Goal: Transaction & Acquisition: Purchase product/service

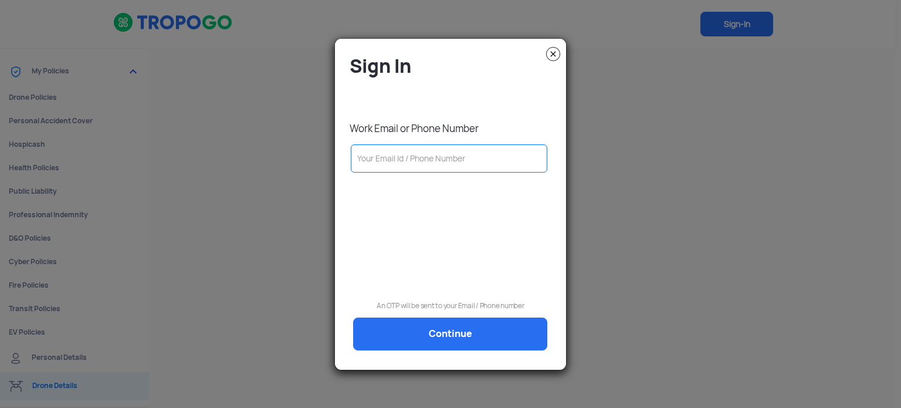
click at [459, 161] on input "text" at bounding box center [449, 158] width 197 height 28
click at [386, 164] on input "text" at bounding box center [449, 158] width 197 height 28
type input "9"
type input "91"
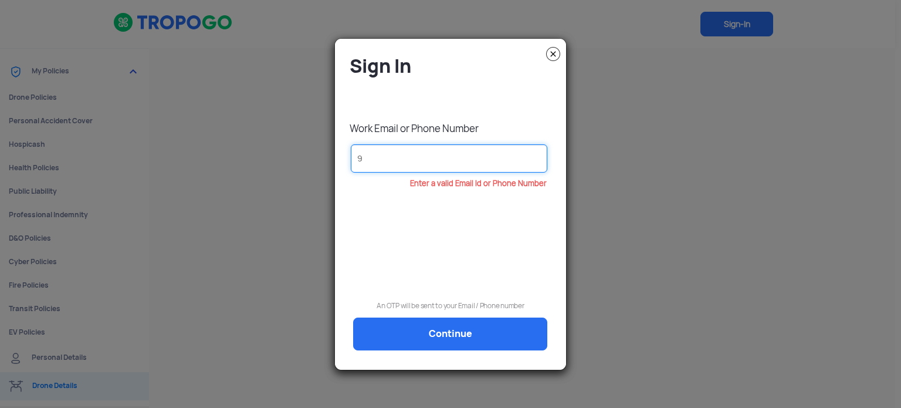
type input "91"
type input "916"
type input "9167"
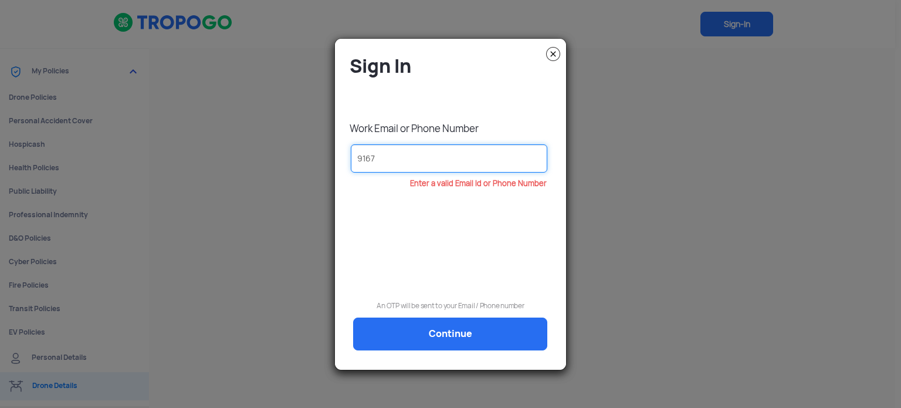
type input "91678"
type input "916782"
type input "9167827"
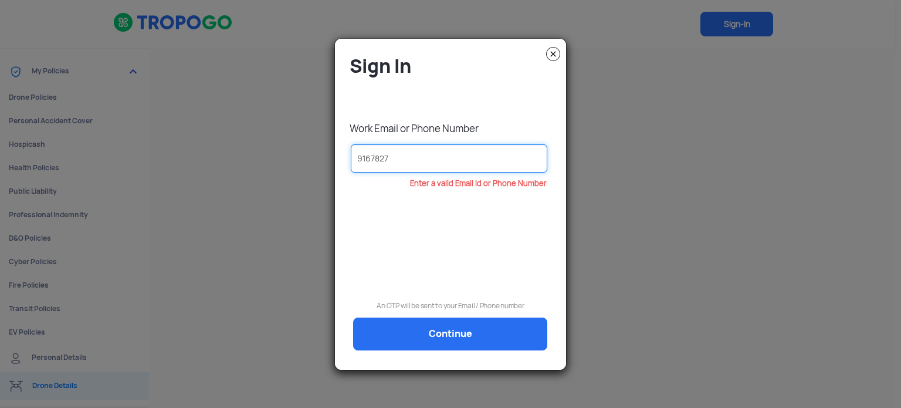
type input "9167827"
type input "91678272"
type input "916782728"
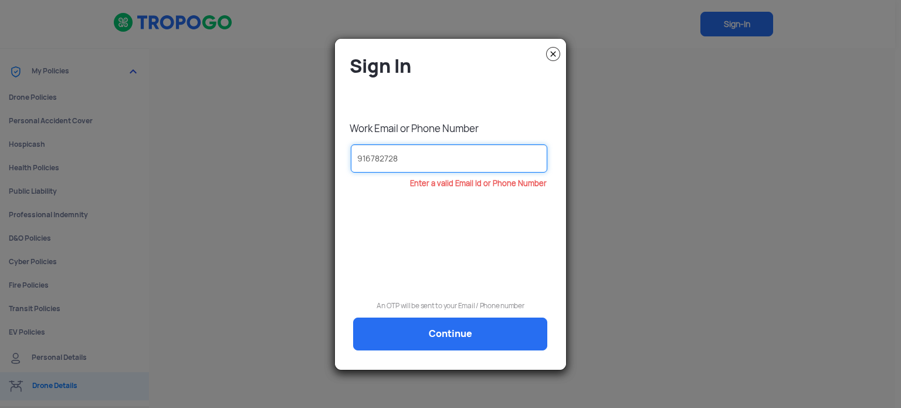
type input "9167827283"
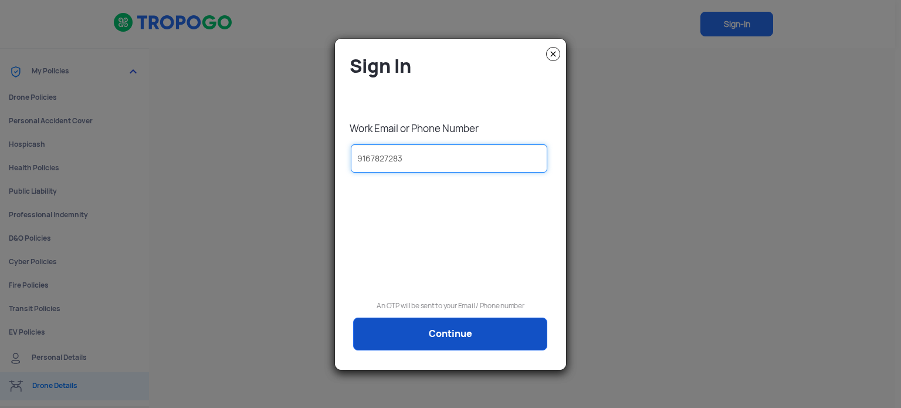
type input "9167827283"
click at [453, 334] on link "Continue" at bounding box center [450, 333] width 194 height 33
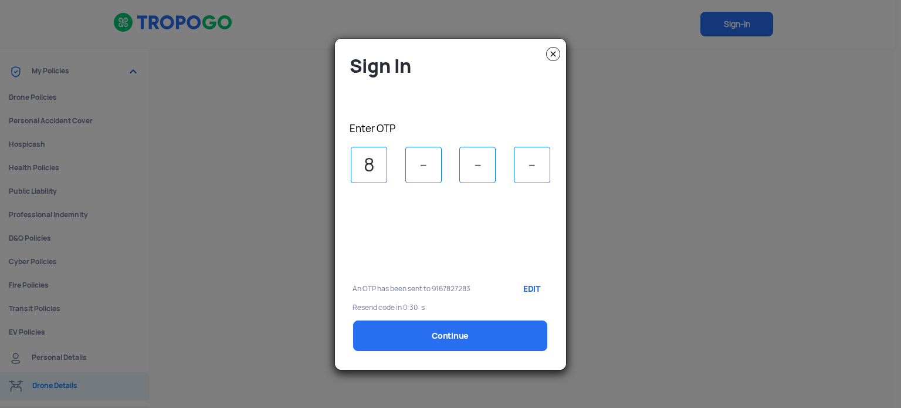
type input "8"
type input "4"
type input "1"
type input "0"
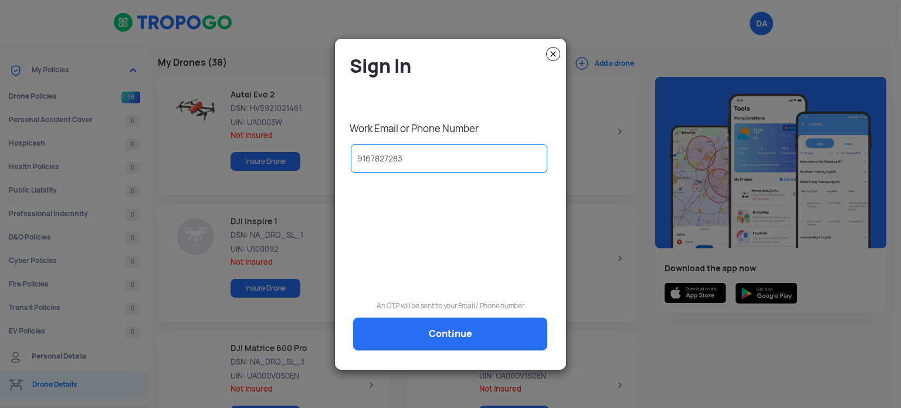
click at [556, 49] on img at bounding box center [553, 54] width 14 height 14
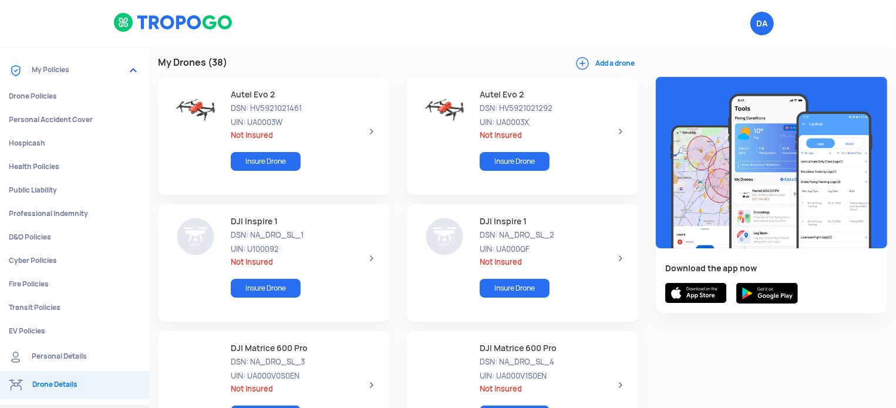
scroll to position [401, 0]
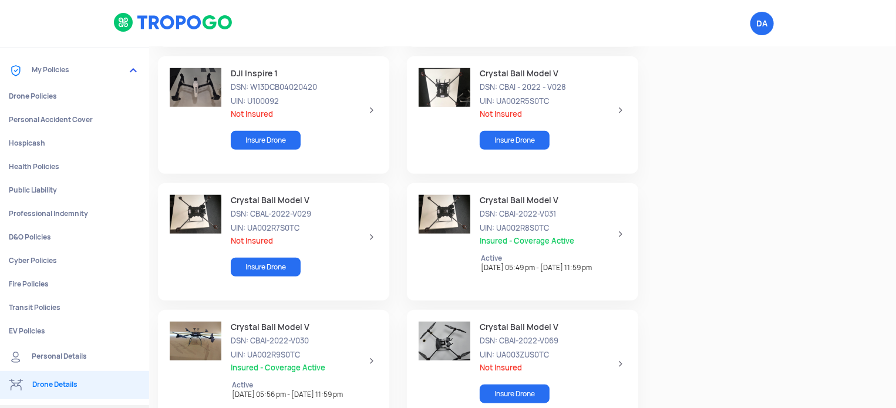
click at [357, 233] on div "Crystal Ball Model V DSN: CBAL-2022-V029 UIN: UA002R7S0TC Not Insured Insure Dr…" at bounding box center [299, 237] width 156 height 84
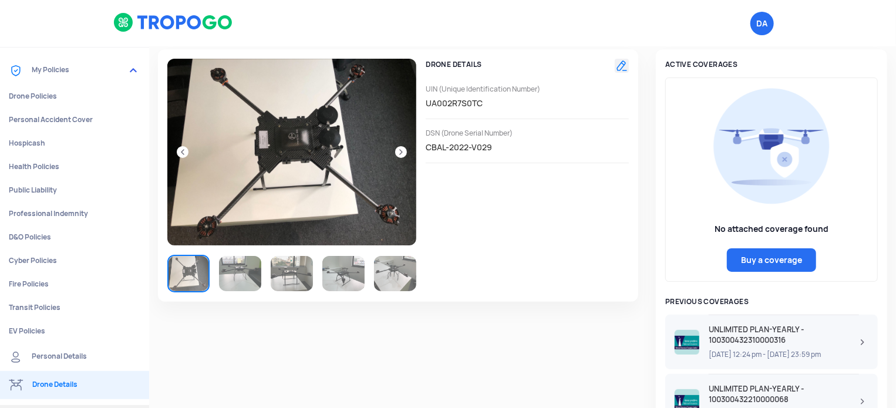
scroll to position [0, 0]
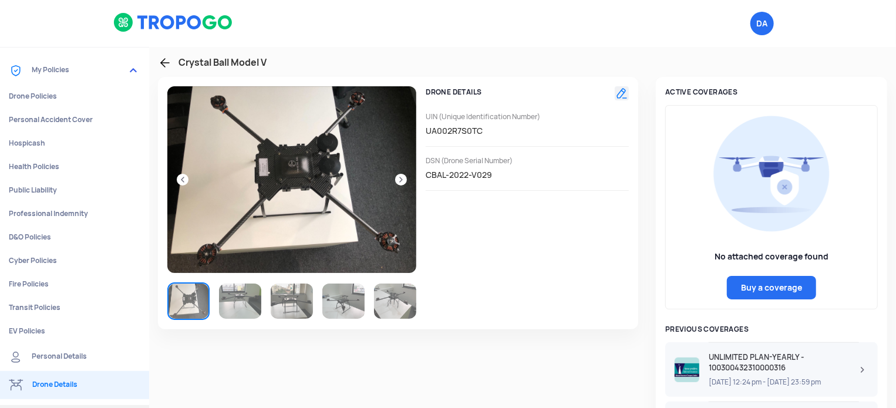
click at [160, 66] on link at bounding box center [165, 63] width 14 height 14
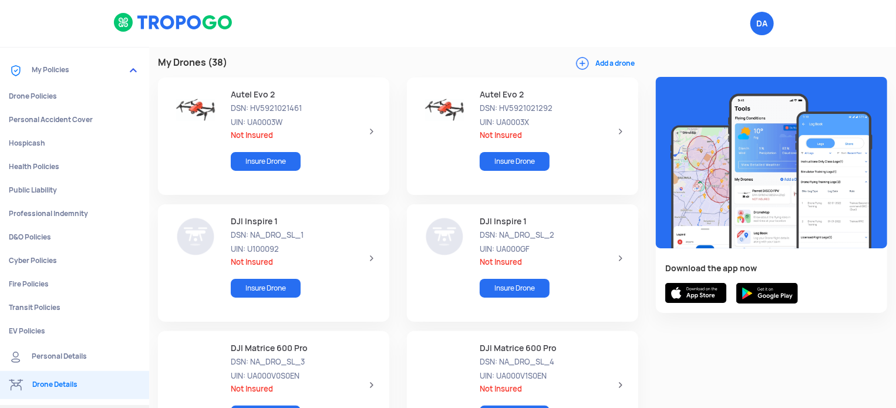
scroll to position [275, 0]
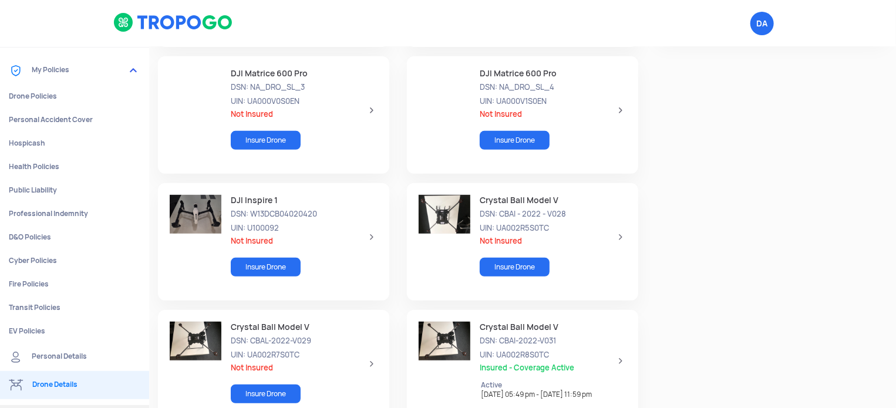
click at [597, 231] on span "UIN: UA002R5S0TC" at bounding box center [547, 228] width 137 height 11
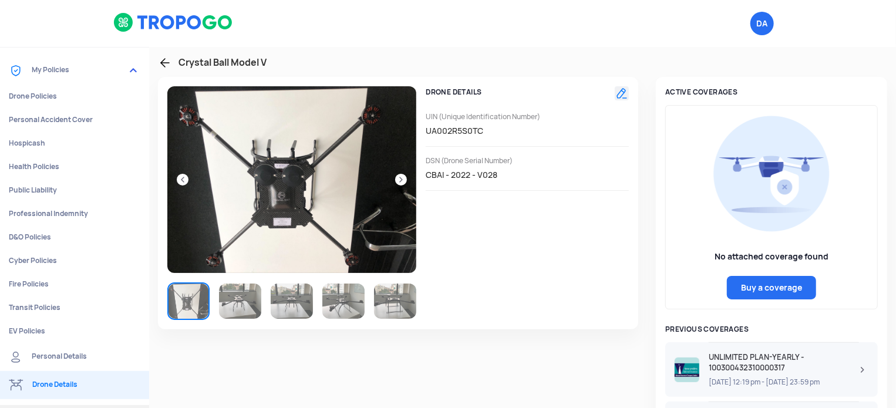
scroll to position [0, 0]
click at [165, 57] on link at bounding box center [165, 63] width 14 height 14
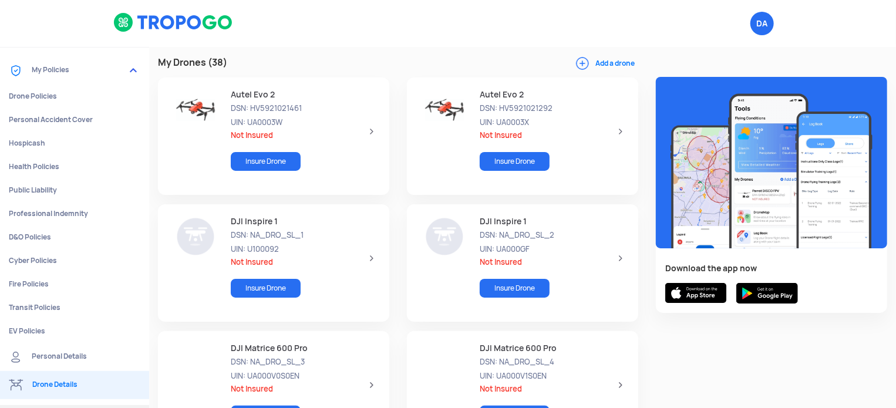
scroll to position [401, 0]
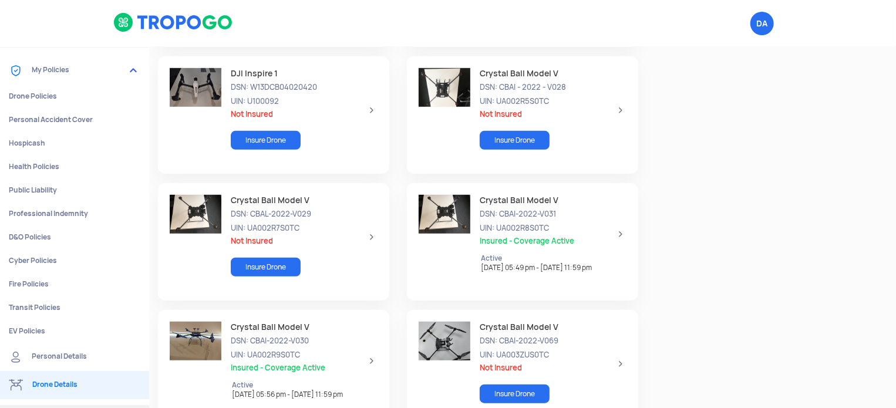
click at [364, 233] on div "Crystal Ball Model V DSN: CBAL-2022-V029 UIN: UA002R7S0TC Not Insured Insure Dr…" at bounding box center [299, 237] width 156 height 84
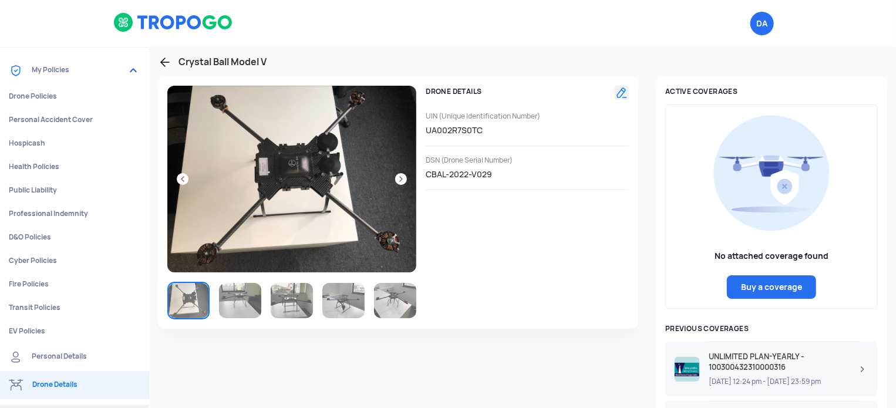
scroll to position [0, 0]
click at [162, 63] on link at bounding box center [165, 63] width 14 height 14
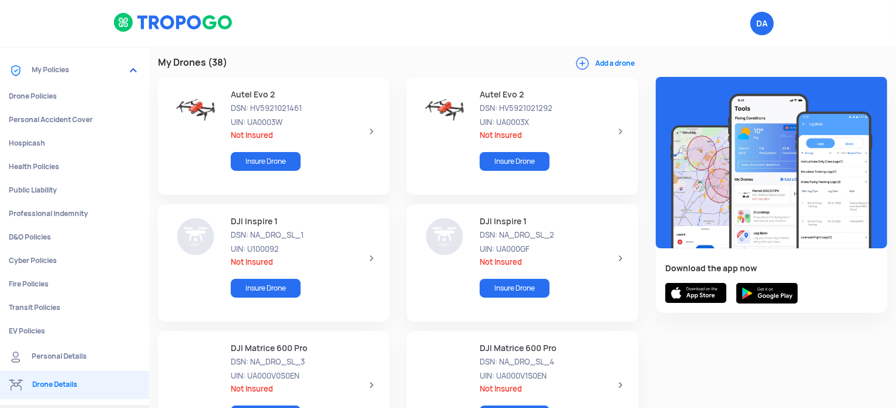
scroll to position [401, 0]
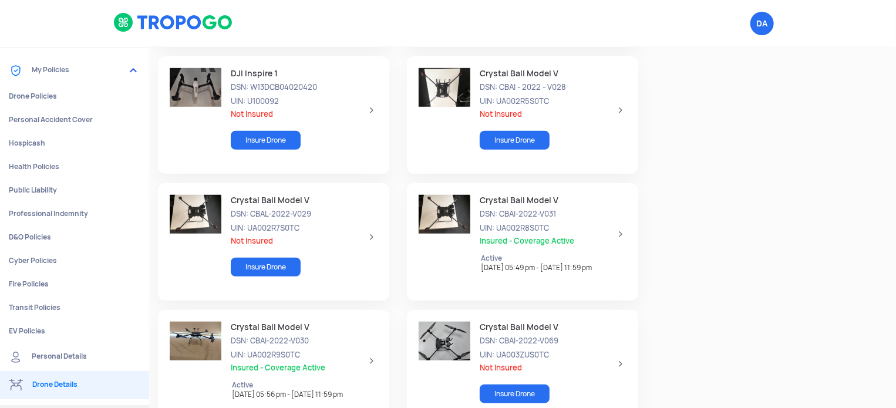
click at [361, 232] on span "UIN: UA002R7S0TC" at bounding box center [299, 228] width 137 height 11
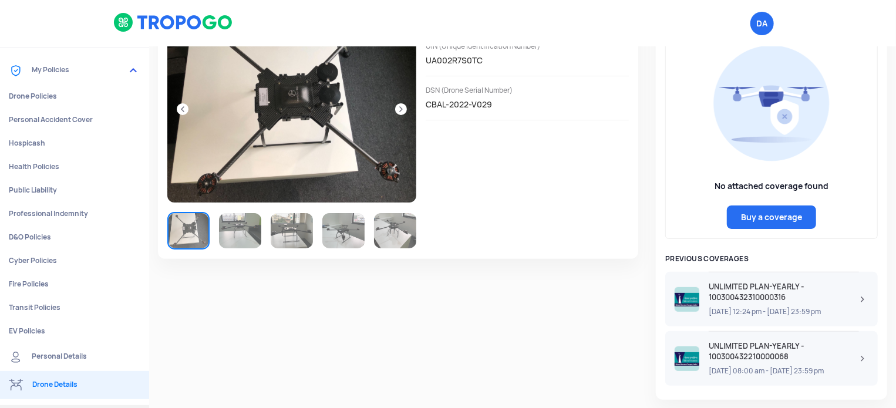
scroll to position [0, 0]
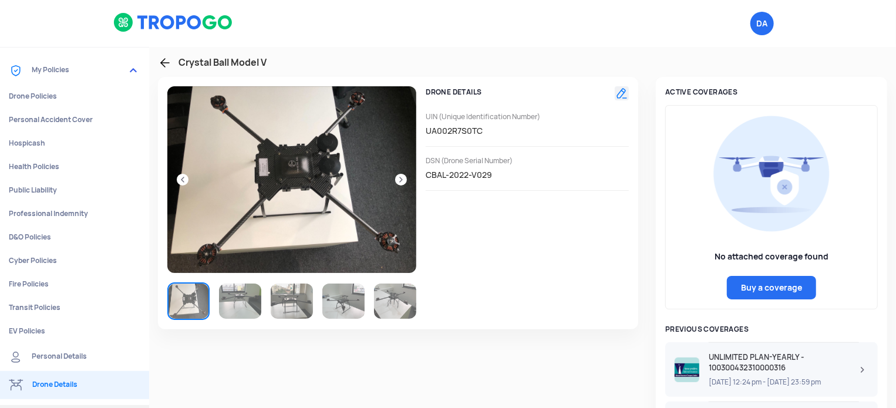
click at [775, 283] on link "Buy a coverage" at bounding box center [771, 287] width 89 height 23
select select "1000000"
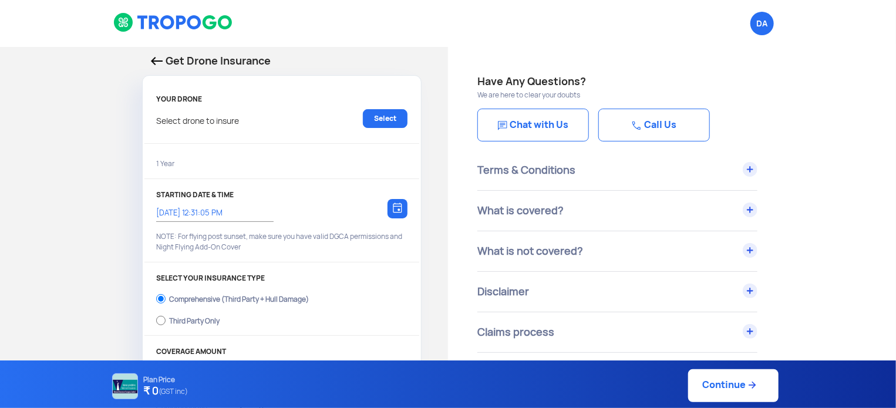
type input "[DATE] 12:41:00 PM"
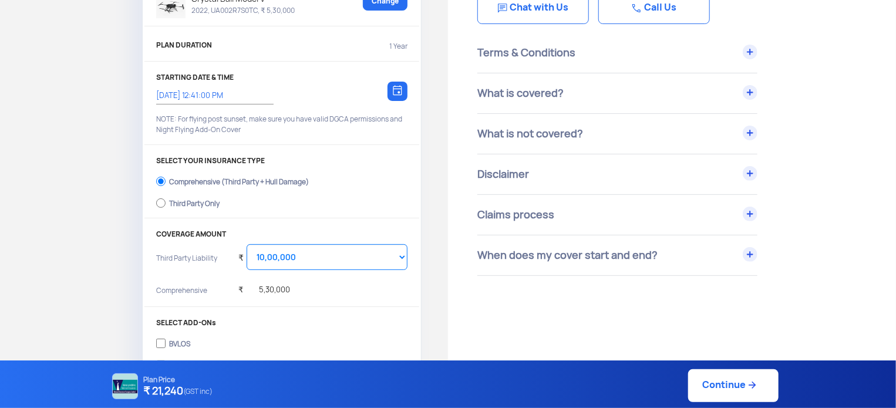
scroll to position [176, 0]
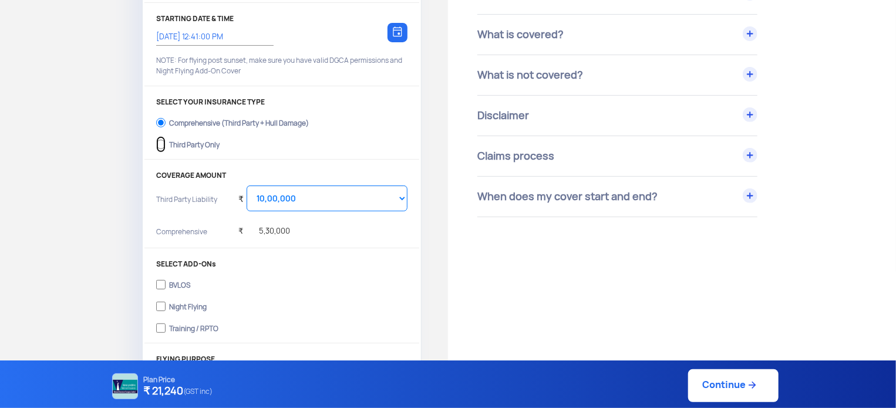
click at [160, 144] on input "Third Party Only" at bounding box center [160, 144] width 9 height 16
radio input "true"
select select "2000000"
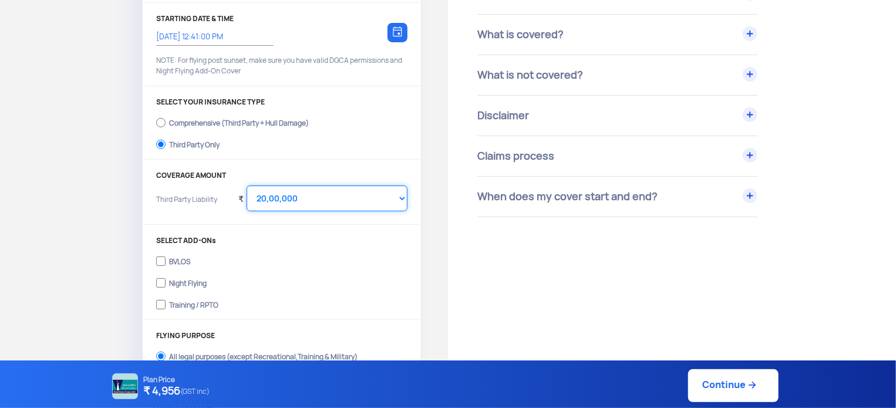
click at [329, 192] on select "Select Amount 20,00,000 25,00,000 30,00,000" at bounding box center [326, 198] width 161 height 26
click at [80, 222] on div "Get Drone Insurance YOUR DRONE Crystal Ball Model V 2022, UA002R7S0TC, ₹ 5,30,0…" at bounding box center [224, 162] width 448 height 582
drag, startPoint x: 163, startPoint y: 279, endPoint x: 164, endPoint y: 289, distance: 10.0
click at [163, 279] on input "Night Flying" at bounding box center [160, 283] width 9 height 16
checkbox input "true"
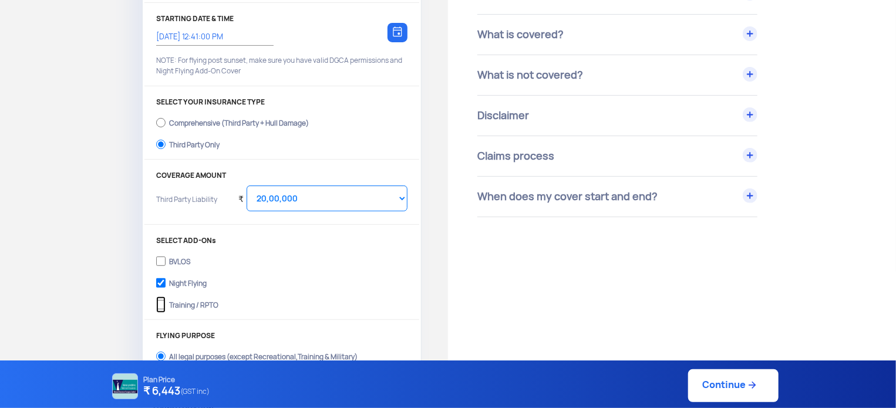
click at [163, 305] on input "Training / RPTO" at bounding box center [160, 304] width 9 height 16
checkbox input "true"
click at [338, 197] on select "Select Amount 10,00,000 15,00,000 20,00,000 25,00,000 30,00,000" at bounding box center [326, 198] width 161 height 26
click at [246, 185] on select "Select Amount 10,00,000 15,00,000 20,00,000 25,00,000 30,00,000" at bounding box center [326, 198] width 161 height 26
click at [735, 383] on link "Continue" at bounding box center [733, 385] width 90 height 33
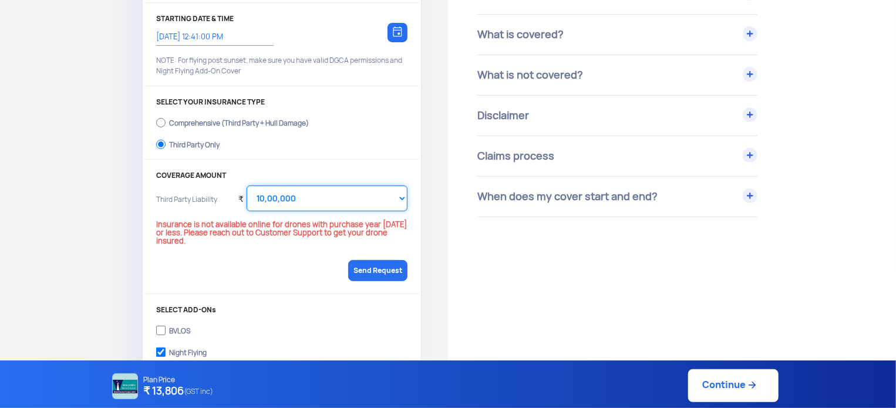
click at [377, 198] on select "Select Amount 10,00,000 15,00,000 20,00,000 25,00,000 30,00,000" at bounding box center [326, 198] width 161 height 26
click at [246, 185] on select "Select Amount 10,00,000 15,00,000 20,00,000 25,00,000 30,00,000" at bounding box center [326, 198] width 161 height 26
click at [282, 204] on select "Select Amount 10,00,000 15,00,000 20,00,000 25,00,000 30,00,000" at bounding box center [326, 198] width 161 height 26
click at [246, 185] on select "Select Amount 10,00,000 15,00,000 20,00,000 25,00,000 30,00,000" at bounding box center [326, 198] width 161 height 26
click at [729, 392] on link "Continue" at bounding box center [733, 385] width 90 height 33
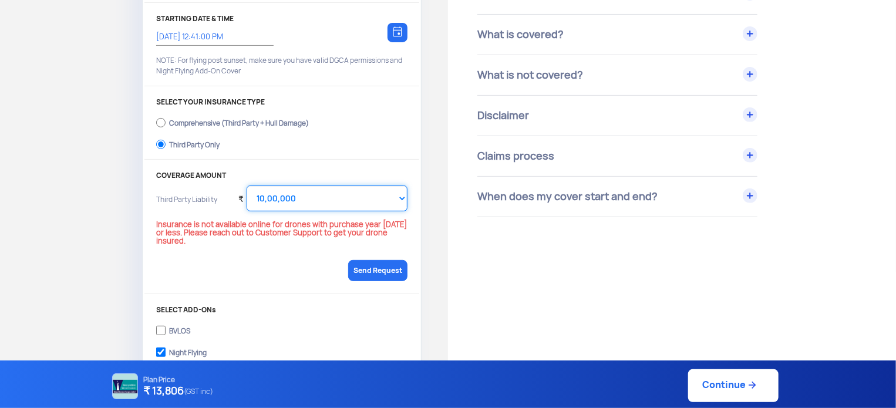
click at [310, 190] on select "Select Amount 10,00,000 15,00,000 20,00,000 25,00,000 30,00,000" at bounding box center [326, 198] width 161 height 26
click at [246, 185] on select "Select Amount 10,00,000 15,00,000 20,00,000 25,00,000 30,00,000" at bounding box center [326, 198] width 161 height 26
click at [709, 380] on link "Continue" at bounding box center [733, 385] width 90 height 33
click at [324, 204] on select "Select Amount 10,00,000 15,00,000 20,00,000 25,00,000 30,00,000" at bounding box center [326, 198] width 161 height 26
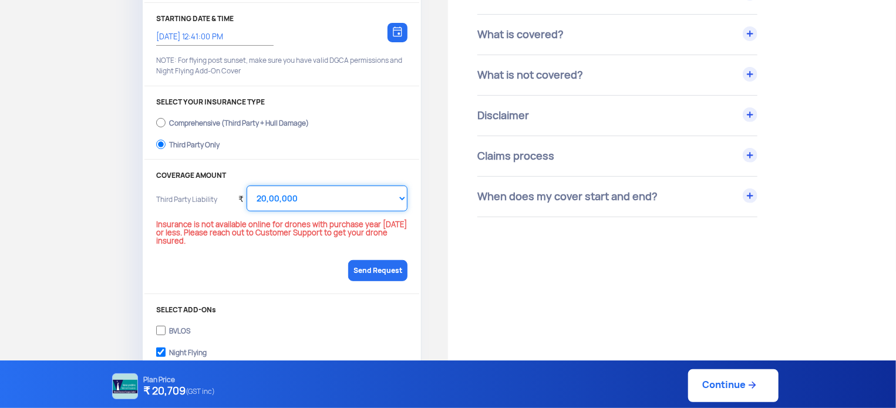
click at [246, 185] on select "Select Amount 10,00,000 15,00,000 20,00,000 25,00,000 30,00,000" at bounding box center [326, 198] width 161 height 26
click at [309, 201] on select "Select Amount 10,00,000 15,00,000 20,00,000 25,00,000 30,00,000" at bounding box center [326, 198] width 161 height 26
click at [246, 185] on select "Select Amount 10,00,000 15,00,000 20,00,000 25,00,000 30,00,000" at bounding box center [326, 198] width 161 height 26
click at [376, 261] on link "Send Request" at bounding box center [377, 270] width 59 height 21
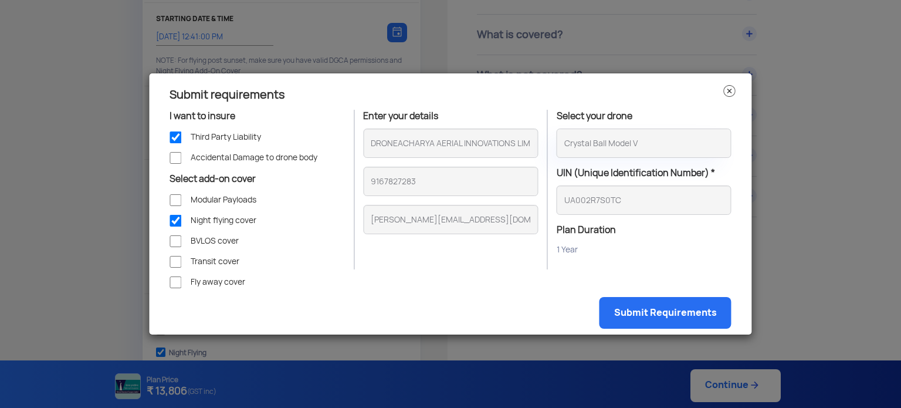
click at [732, 91] on img at bounding box center [730, 91] width 12 height 12
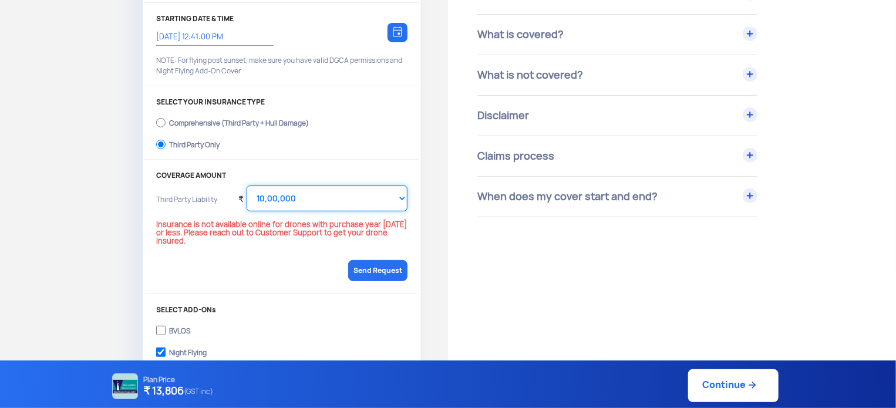
click at [319, 202] on select "Select Amount 10,00,000 15,00,000 20,00,000 25,00,000 30,00,000" at bounding box center [326, 198] width 161 height 26
click at [246, 185] on select "Select Amount 10,00,000 15,00,000 20,00,000 25,00,000 30,00,000" at bounding box center [326, 198] width 161 height 26
click at [716, 384] on link "Continue" at bounding box center [733, 385] width 90 height 33
click at [283, 199] on select "Select Amount 10,00,000 15,00,000 20,00,000 25,00,000 30,00,000" at bounding box center [326, 198] width 161 height 26
select select "1000000"
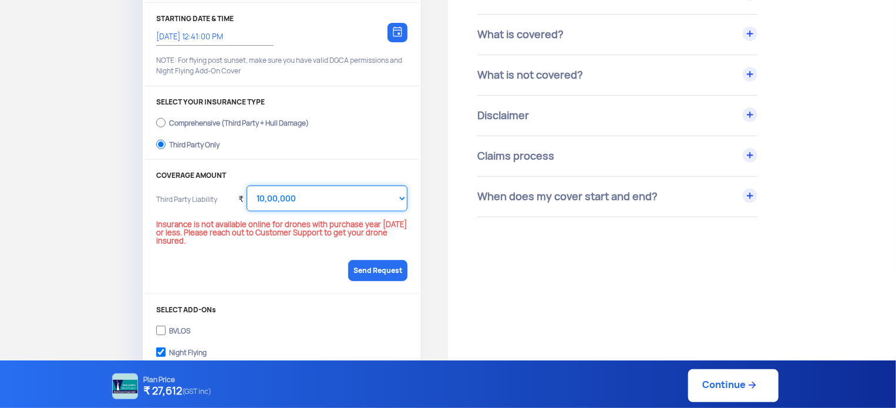
click at [246, 185] on select "Select Amount 10,00,000 15,00,000 20,00,000 25,00,000 30,00,000" at bounding box center [326, 198] width 161 height 26
